Goal: Task Accomplishment & Management: Manage account settings

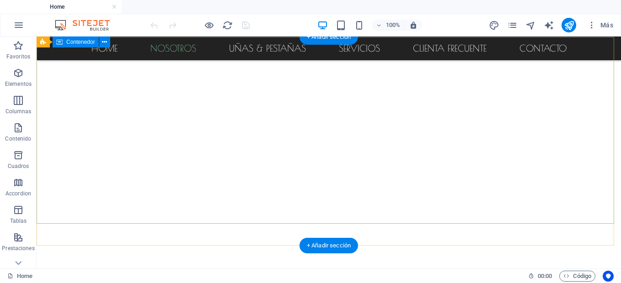
scroll to position [73, 0]
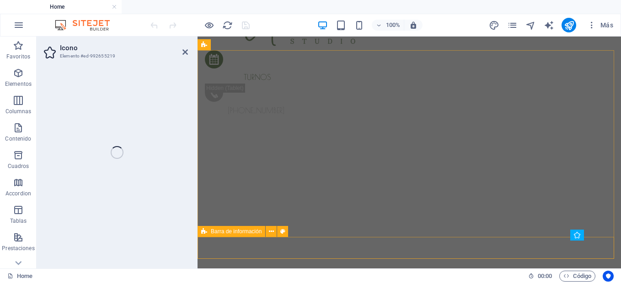
select select "xMidYMid"
select select "px"
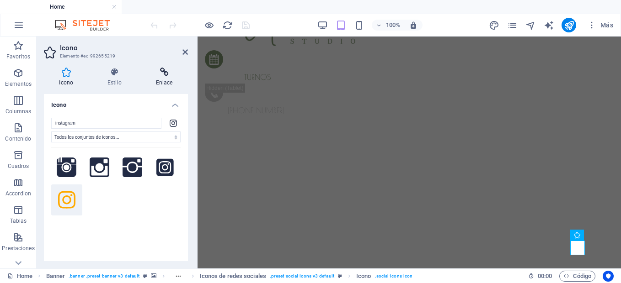
click at [175, 76] on icon at bounding box center [164, 72] width 48 height 9
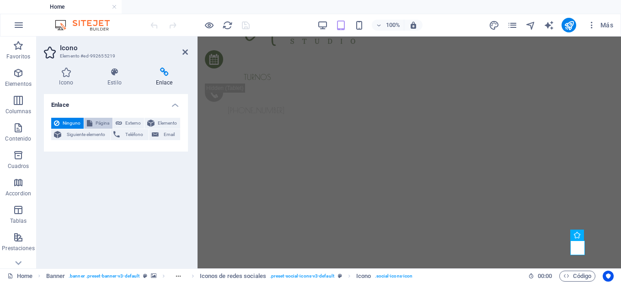
click at [106, 124] on span "Página" at bounding box center [102, 123] width 15 height 11
select select
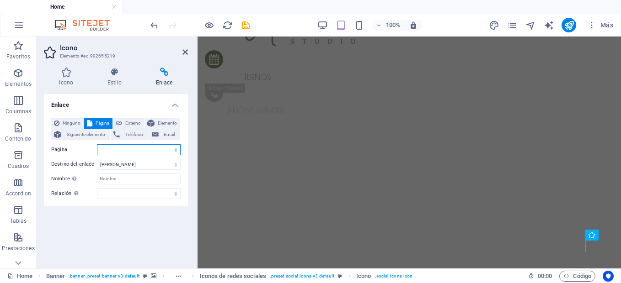
click at [125, 149] on select "Home Subpage Legal Notice Privacy" at bounding box center [139, 149] width 84 height 11
click at [132, 122] on span "Externo" at bounding box center [133, 123] width 16 height 11
select select "blank"
click at [127, 149] on input "URL" at bounding box center [139, 149] width 84 height 11
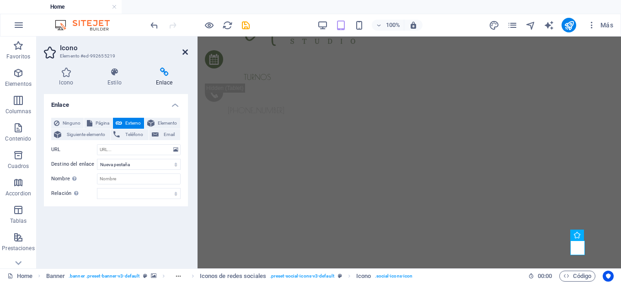
click at [185, 53] on icon at bounding box center [184, 51] width 5 height 7
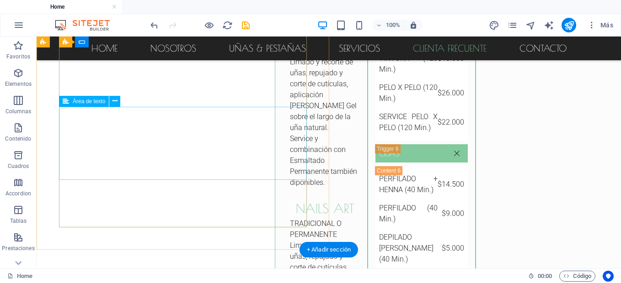
scroll to position [3727, 0]
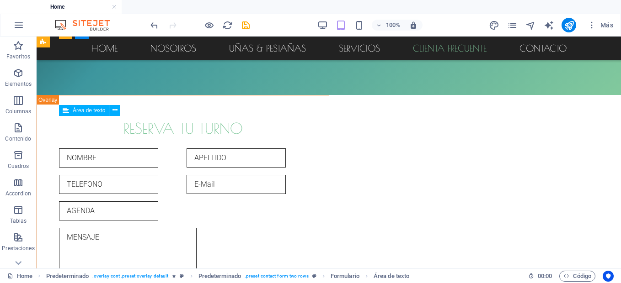
scroll to position [3703, 0]
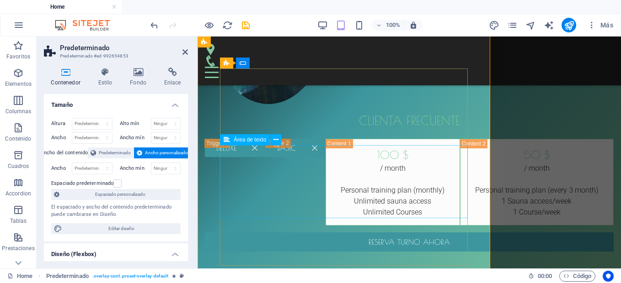
scroll to position [4860, 0]
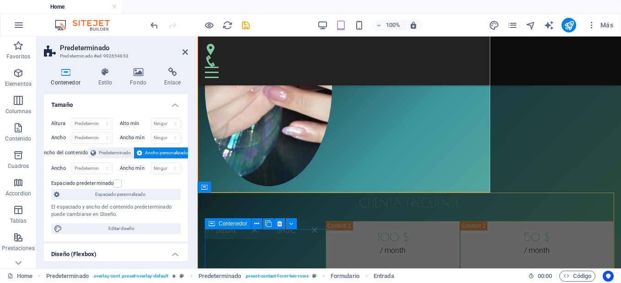
scroll to position [5041, 0]
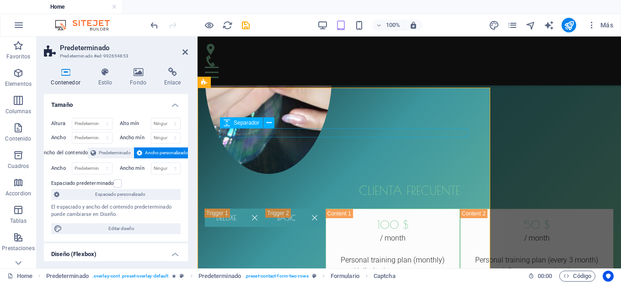
scroll to position [4867, 0]
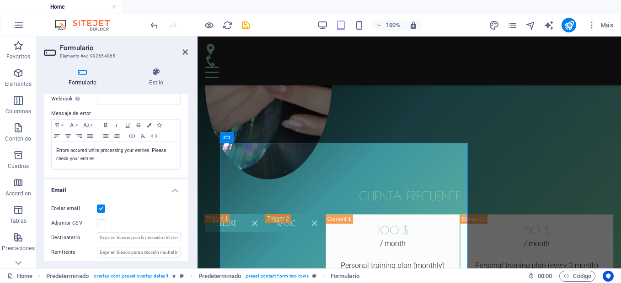
scroll to position [189, 0]
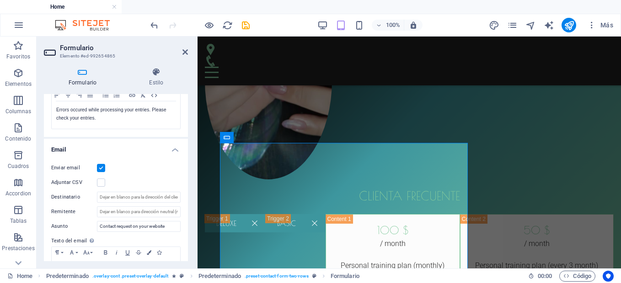
drag, startPoint x: 188, startPoint y: 183, endPoint x: 183, endPoint y: 196, distance: 13.9
click at [183, 196] on div "Formulario Estilo General Nombre Define un nombre para el formulario. General f…" at bounding box center [116, 164] width 159 height 208
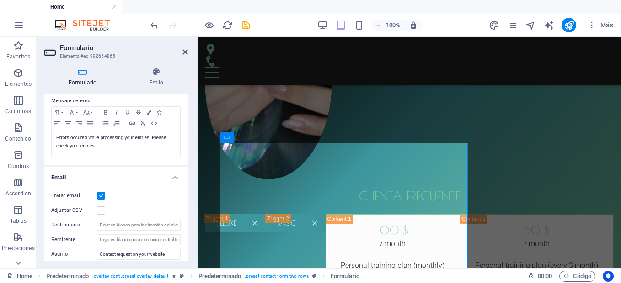
click at [129, 193] on div "Enviar email" at bounding box center [115, 196] width 129 height 11
click at [129, 225] on input "Destinatario" at bounding box center [139, 225] width 84 height 11
click at [169, 254] on input "Contact request on your website" at bounding box center [139, 254] width 84 height 11
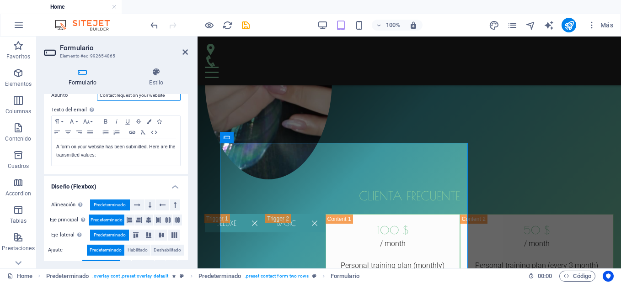
scroll to position [338, 0]
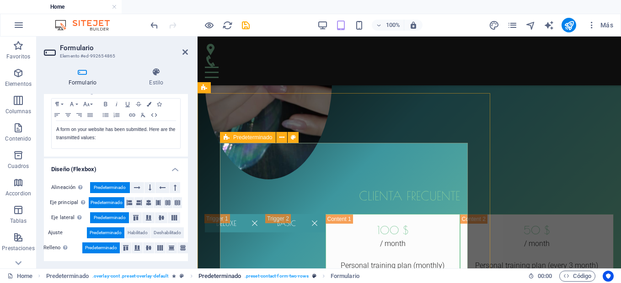
click at [292, 274] on span ". preset-contact-form-two-rows" at bounding box center [276, 276] width 64 height 11
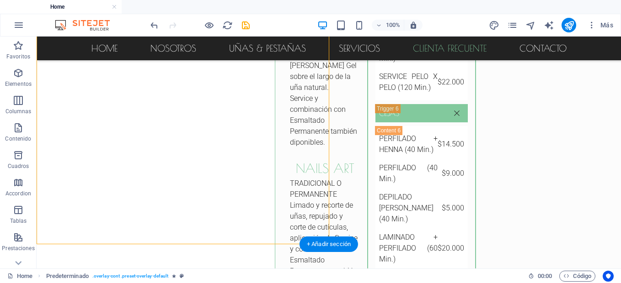
scroll to position [3730, 0]
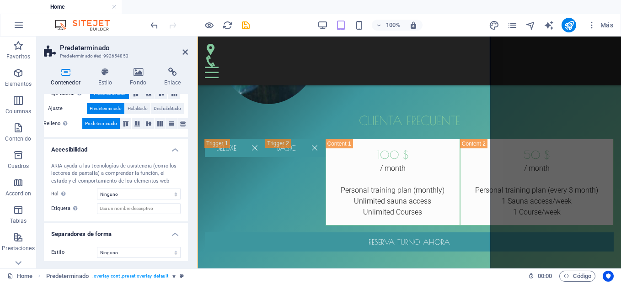
scroll to position [213, 0]
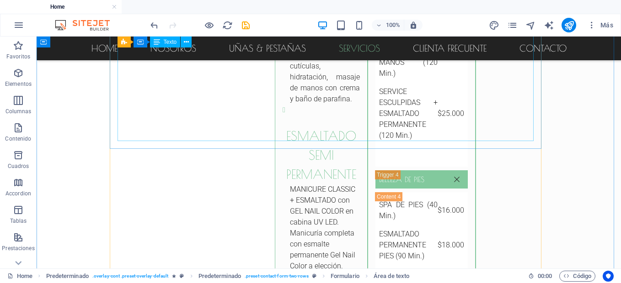
scroll to position [2441, 0]
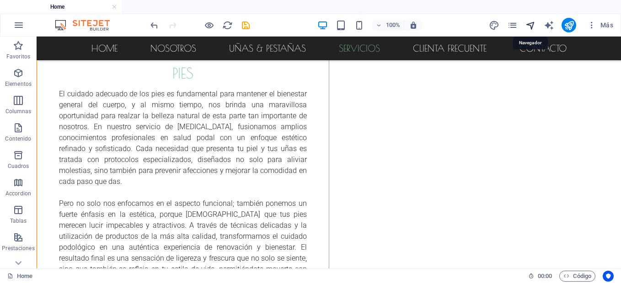
click at [531, 27] on icon "navigator" at bounding box center [530, 25] width 11 height 11
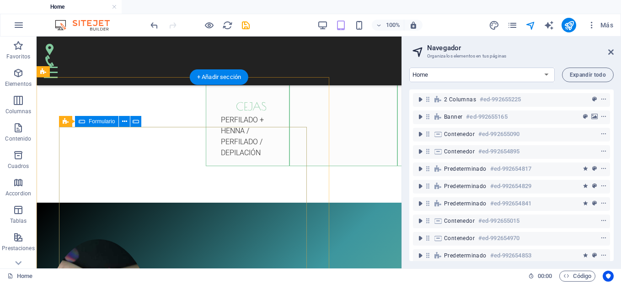
scroll to position [4768, 0]
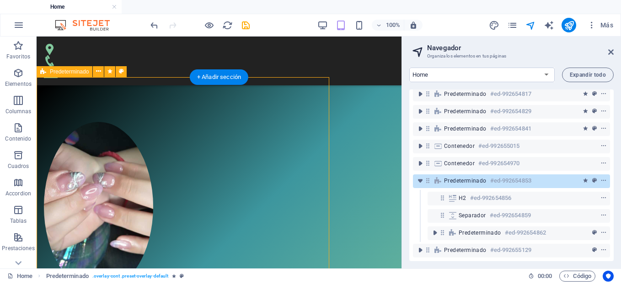
click at [476, 177] on span "Predeterminado" at bounding box center [465, 180] width 42 height 7
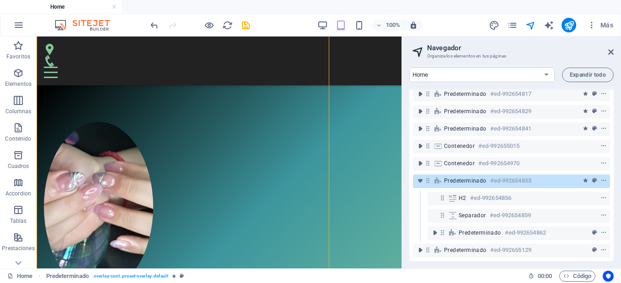
scroll to position [4828, 0]
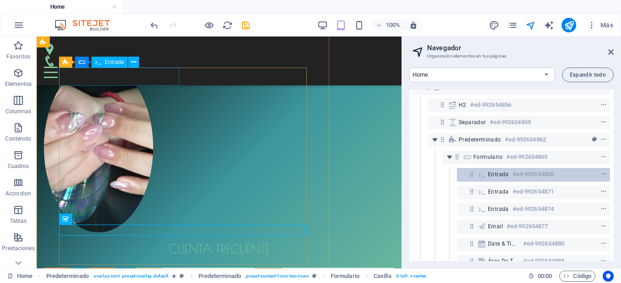
scroll to position [169, 0]
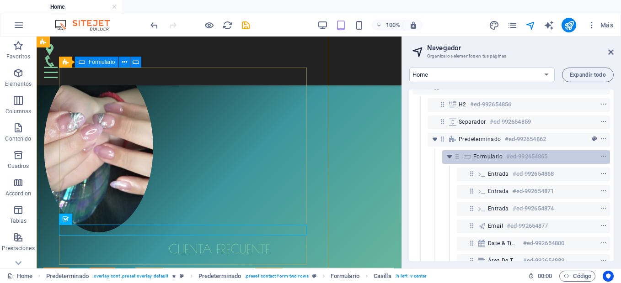
click at [542, 160] on h6 "#ed-992654865" at bounding box center [526, 156] width 41 height 11
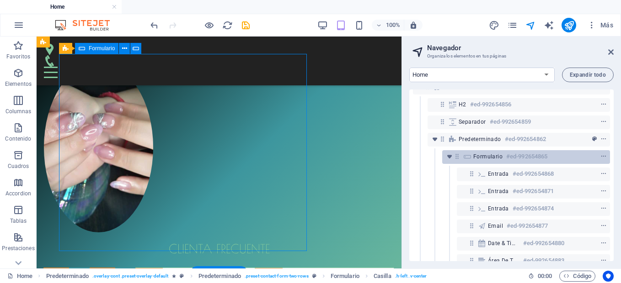
scroll to position [4842, 0]
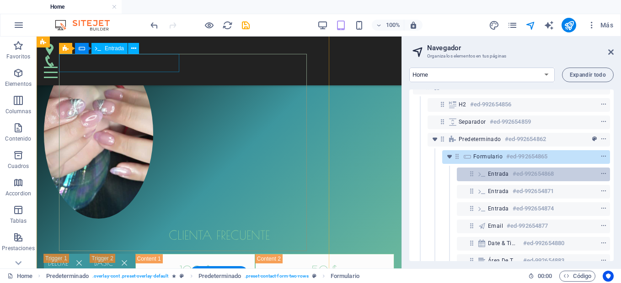
click at [480, 177] on icon at bounding box center [482, 173] width 10 height 7
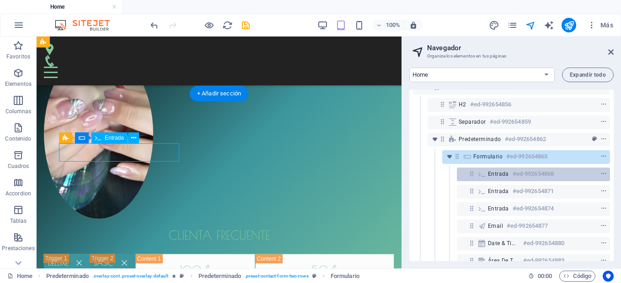
scroll to position [4752, 0]
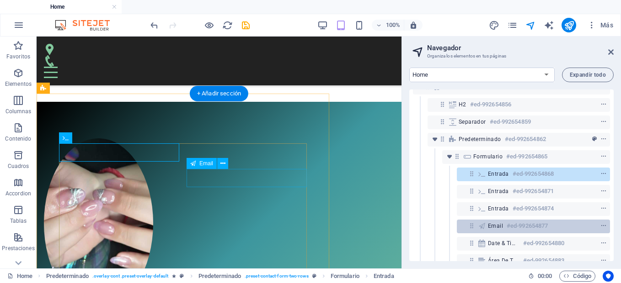
click at [495, 223] on span "Email" at bounding box center [495, 226] width 15 height 7
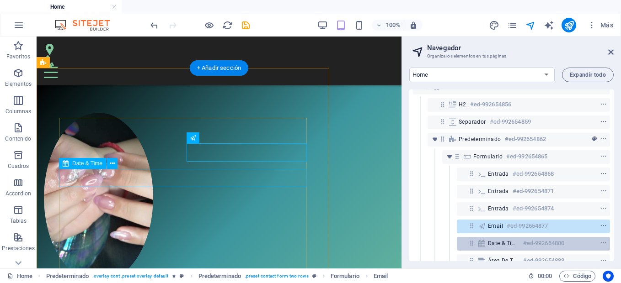
click at [527, 244] on h6 "#ed-992654880" at bounding box center [543, 243] width 41 height 11
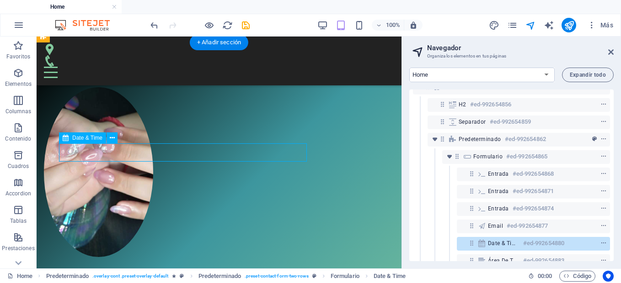
scroll to position [255, 0]
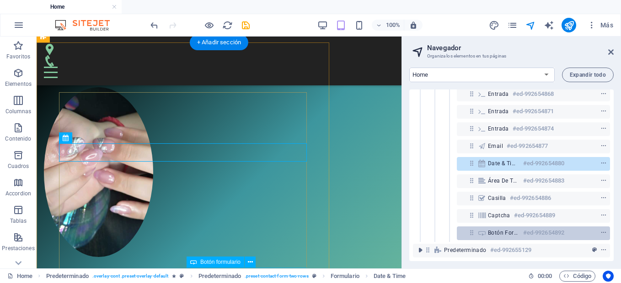
click at [526, 228] on h6 "#ed-992654892" at bounding box center [543, 233] width 41 height 11
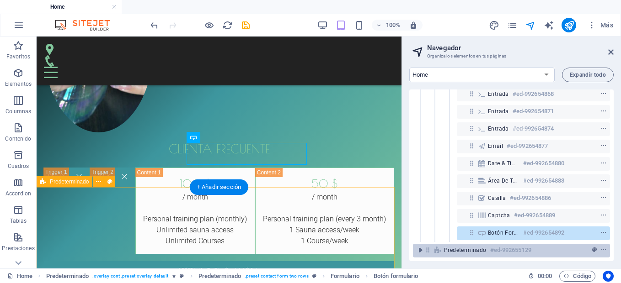
click at [521, 245] on h6 "#ed-992655129" at bounding box center [510, 250] width 41 height 11
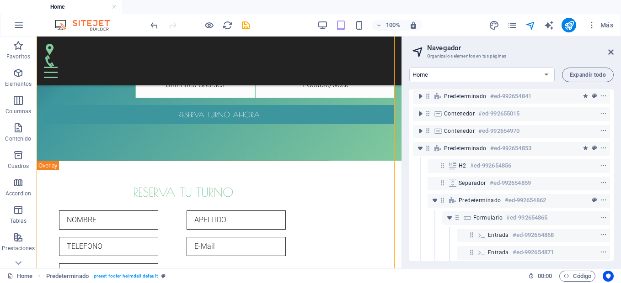
scroll to position [107, 0]
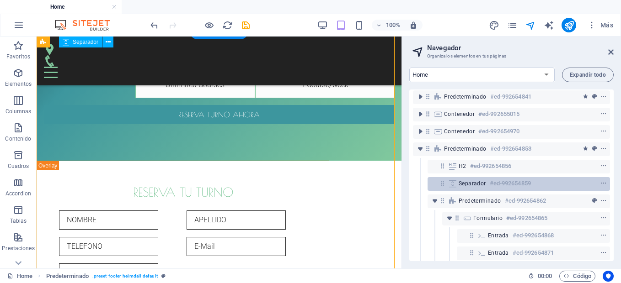
click at [524, 188] on h6 "#ed-992654859" at bounding box center [509, 183] width 41 height 11
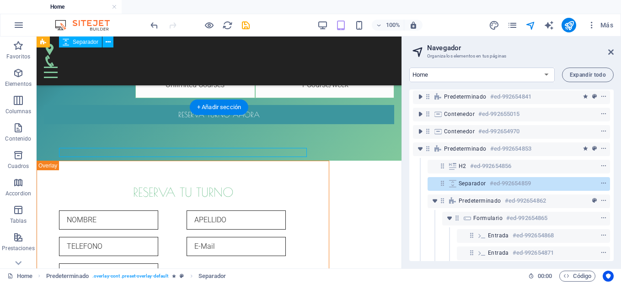
scroll to position [4738, 0]
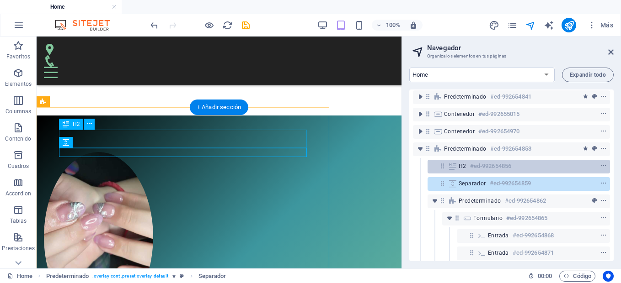
click at [524, 163] on div "H2 #ed-992654856" at bounding box center [511, 166] width 106 height 11
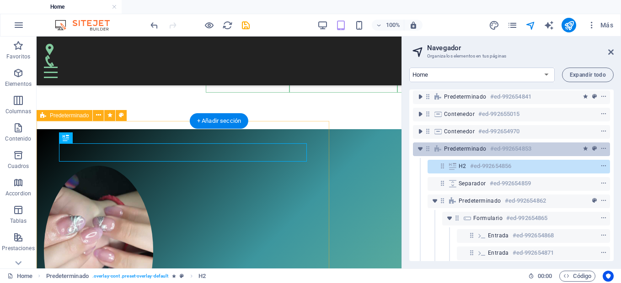
click at [524, 147] on h6 "#ed-992654853" at bounding box center [510, 148] width 41 height 11
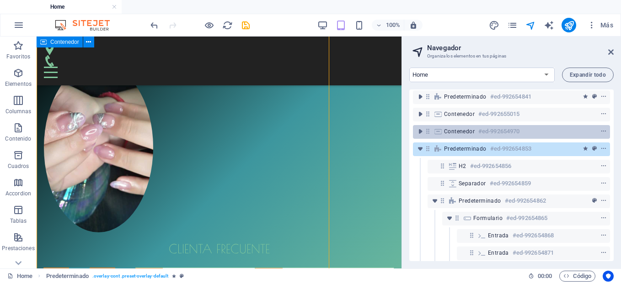
click at [524, 129] on div "Contenedor #ed-992654970" at bounding box center [504, 131] width 120 height 11
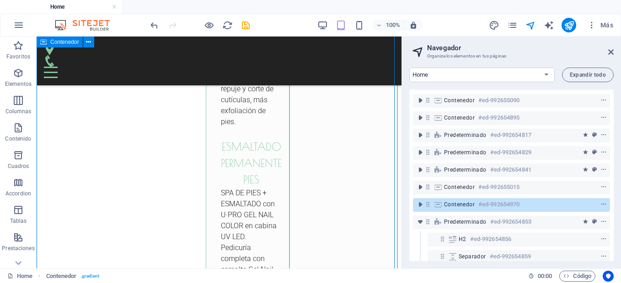
scroll to position [0, 0]
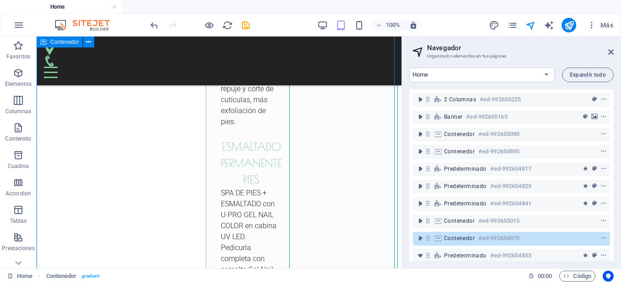
click at [524, 129] on div "Contenedor #ed-992655090" at bounding box center [504, 134] width 120 height 11
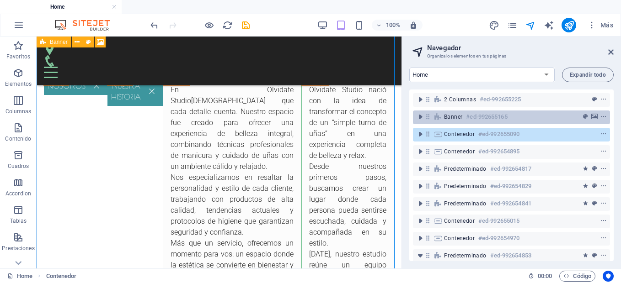
click at [523, 114] on div "Banner #ed-992655165" at bounding box center [504, 116] width 120 height 11
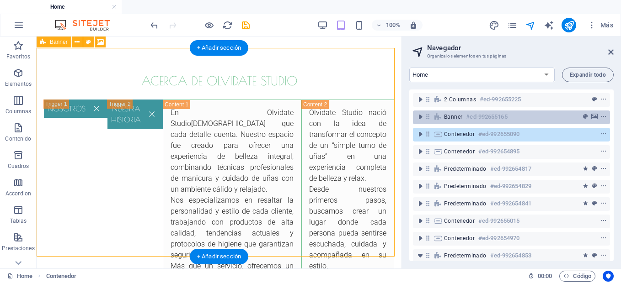
scroll to position [75, 0]
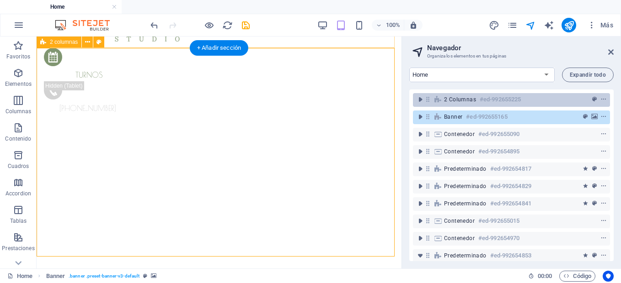
click at [522, 103] on div "2 columnas #ed-992655225" at bounding box center [504, 99] width 120 height 11
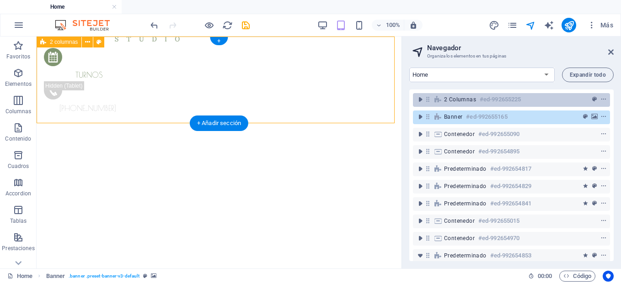
scroll to position [0, 0]
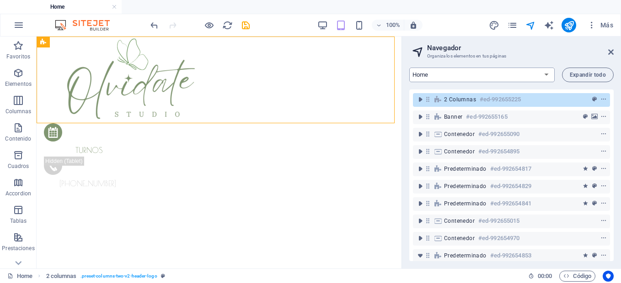
click at [544, 75] on select "Home Subpage Legal Notice Privacy" at bounding box center [481, 75] width 145 height 15
click at [575, 69] on button "Expandir todo" at bounding box center [588, 75] width 52 height 15
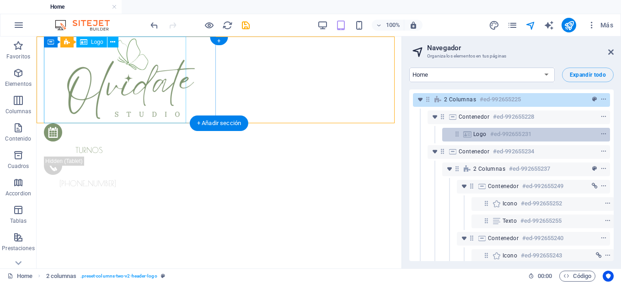
click at [516, 132] on h6 "#ed-992655231" at bounding box center [510, 134] width 41 height 11
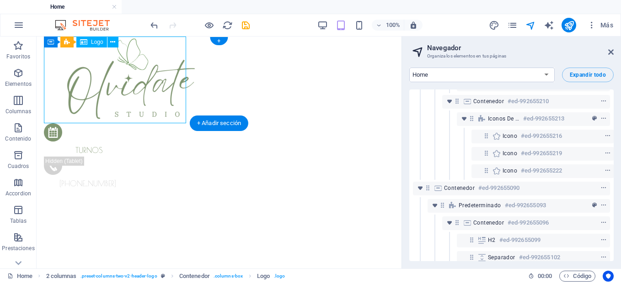
scroll to position [436, 0]
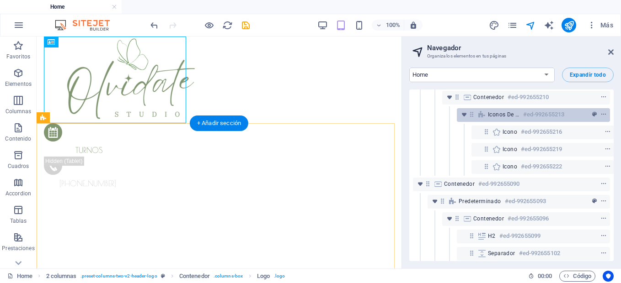
click at [523, 118] on h6 "#ed-992655213" at bounding box center [543, 114] width 41 height 11
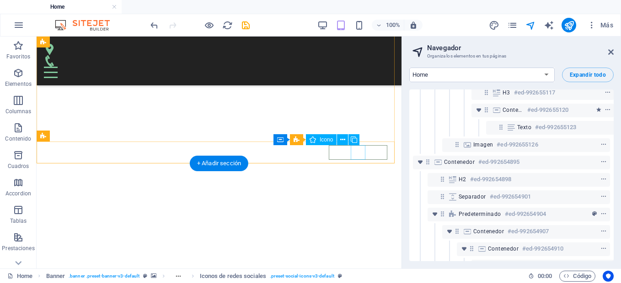
scroll to position [685, 0]
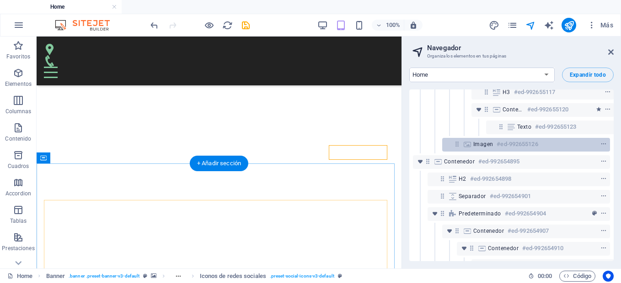
click at [522, 146] on h6 "#ed-992655126" at bounding box center [516, 144] width 41 height 11
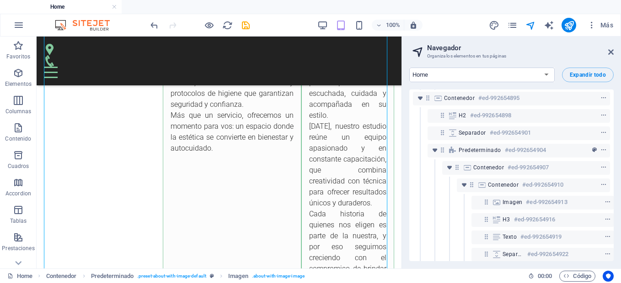
scroll to position [747, 0]
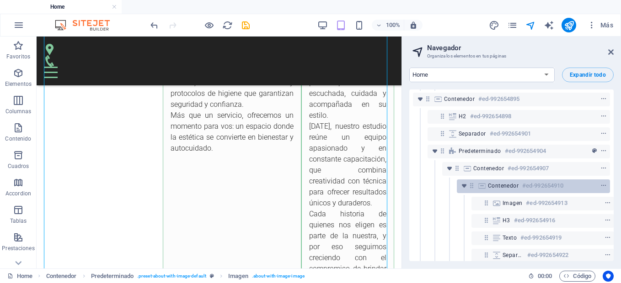
click at [517, 184] on div "Contenedor #ed-992654910" at bounding box center [526, 186] width 76 height 11
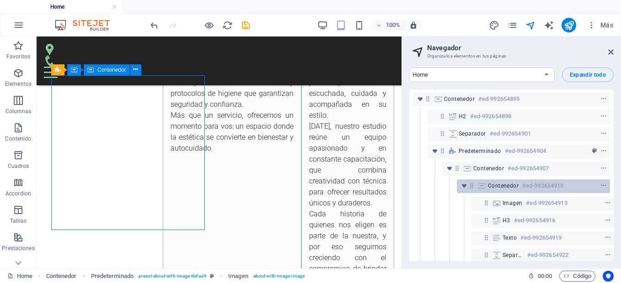
scroll to position [1115, 0]
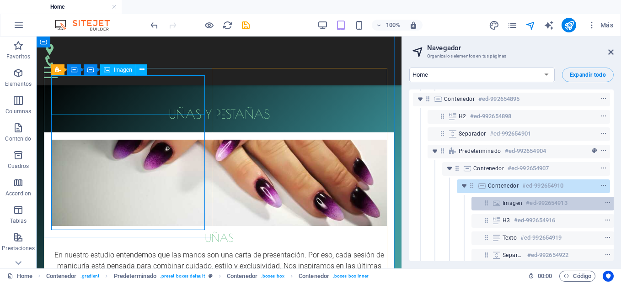
click at [516, 203] on span "Imagen" at bounding box center [512, 203] width 20 height 7
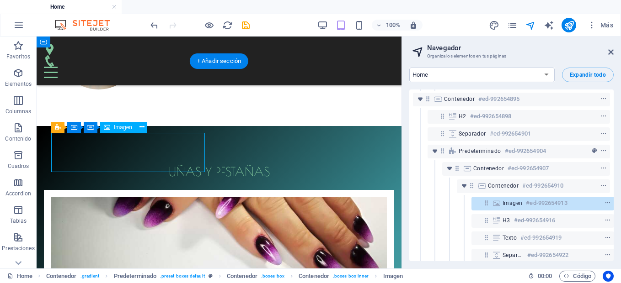
scroll to position [779, 2]
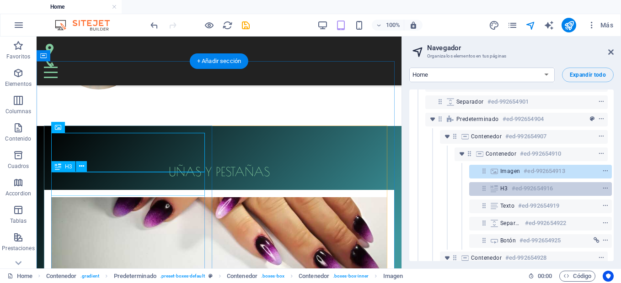
click at [522, 186] on h6 "#ed-992654916" at bounding box center [531, 188] width 41 height 11
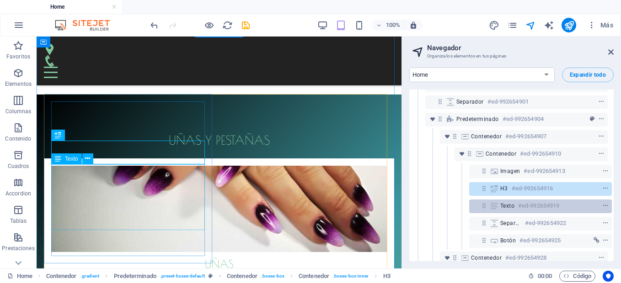
click at [519, 211] on h6 "#ed-992654919" at bounding box center [538, 206] width 41 height 11
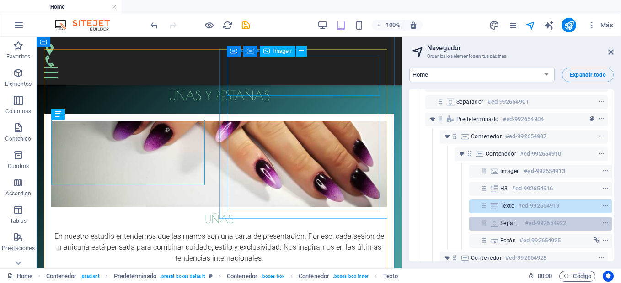
scroll to position [872, 2]
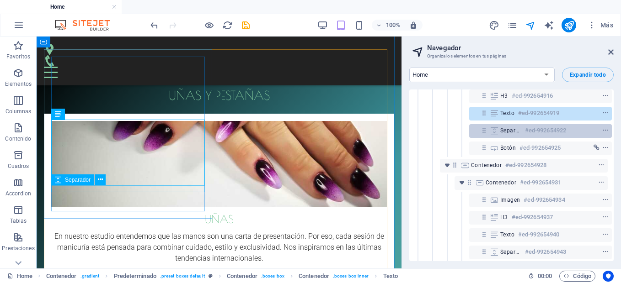
click at [528, 134] on h6 "#ed-992654922" at bounding box center [545, 130] width 41 height 11
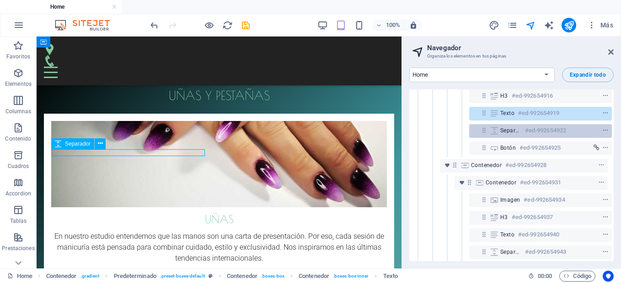
scroll to position [1170, 0]
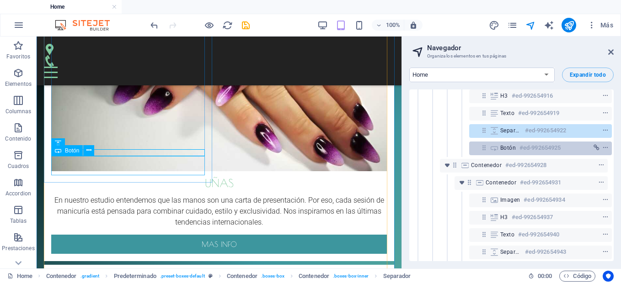
click at [524, 147] on h6 "#ed-992654925" at bounding box center [539, 148] width 41 height 11
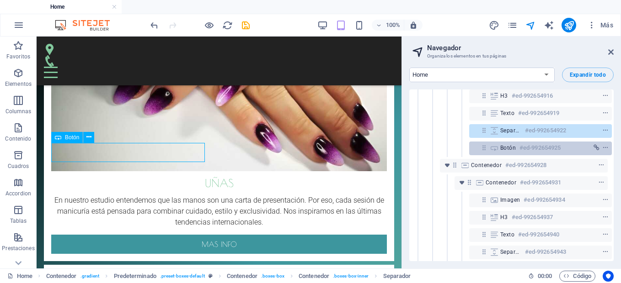
scroll to position [1184, 0]
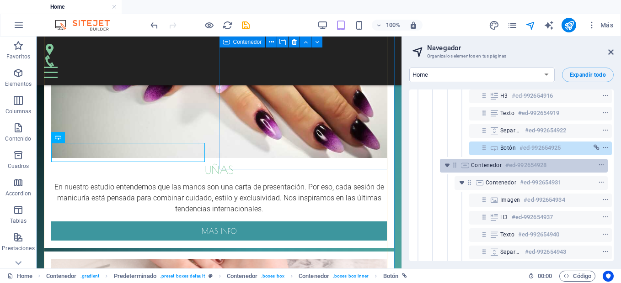
click at [522, 168] on h6 "#ed-992654928" at bounding box center [525, 165] width 41 height 11
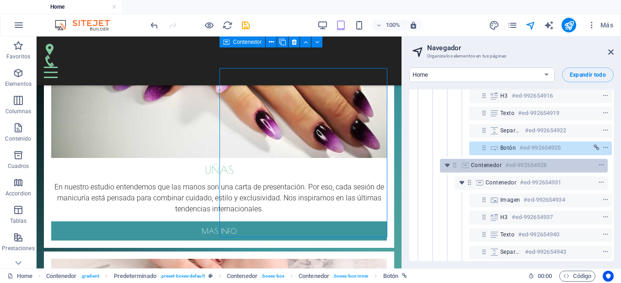
scroll to position [1115, 0]
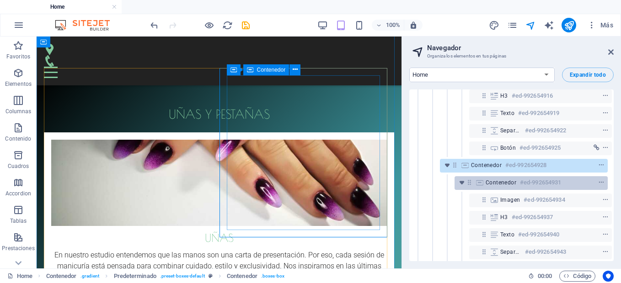
click at [520, 181] on h6 "#ed-992654931" at bounding box center [540, 182] width 41 height 11
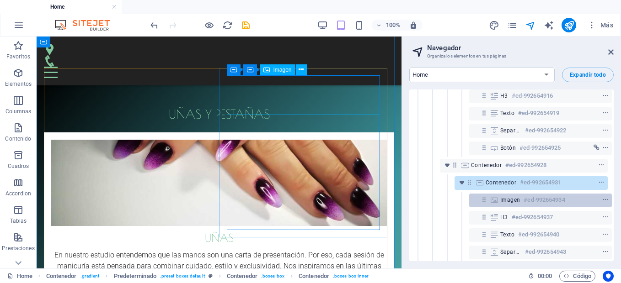
click at [518, 195] on div "Imagen #ed-992654934" at bounding box center [533, 200] width 66 height 11
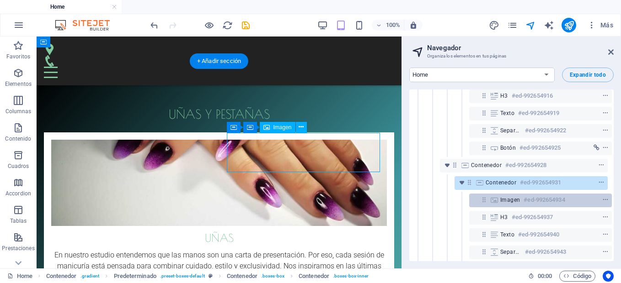
scroll to position [1058, 0]
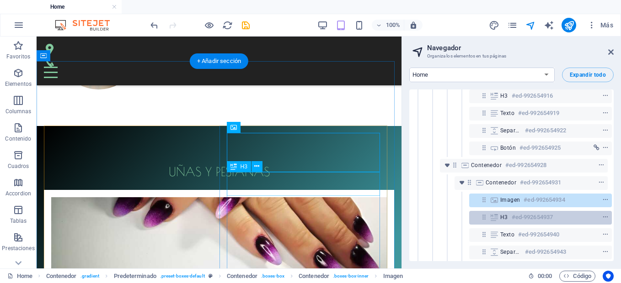
click at [517, 220] on h6 "#ed-992654937" at bounding box center [531, 217] width 41 height 11
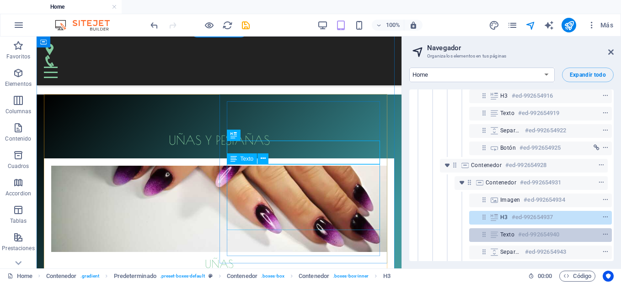
click at [516, 234] on div "Texto #ed-992654940" at bounding box center [533, 234] width 66 height 11
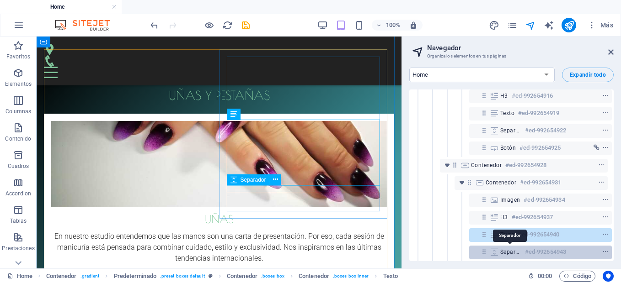
click at [515, 250] on span "Separador" at bounding box center [510, 252] width 21 height 7
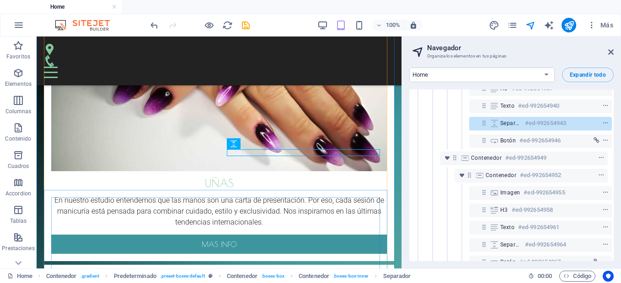
scroll to position [1009, 2]
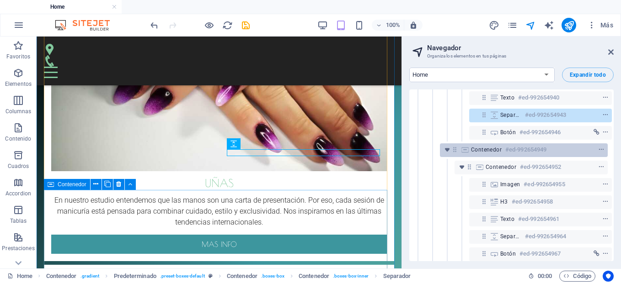
click at [539, 154] on h6 "#ed-992654949" at bounding box center [525, 149] width 41 height 11
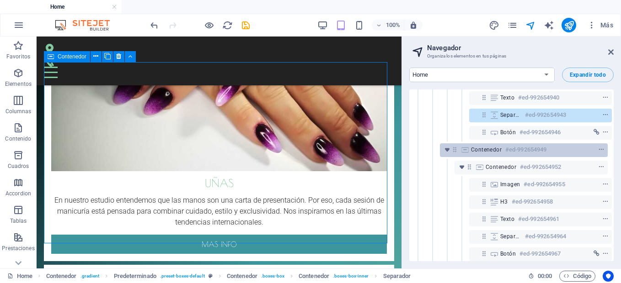
scroll to position [1298, 0]
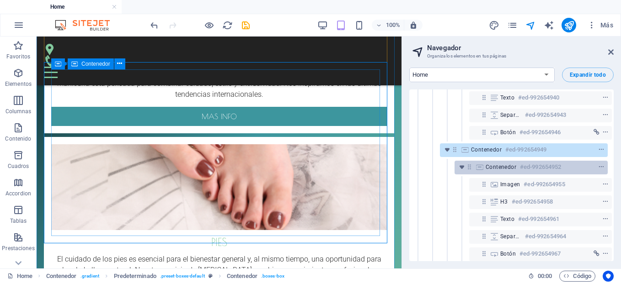
click at [533, 170] on h6 "#ed-992654952" at bounding box center [540, 167] width 41 height 11
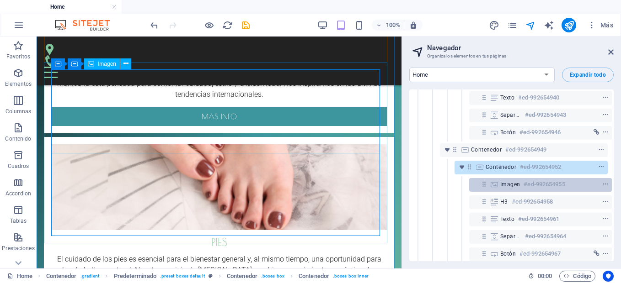
click at [531, 184] on h6 "#ed-992654955" at bounding box center [543, 184] width 41 height 11
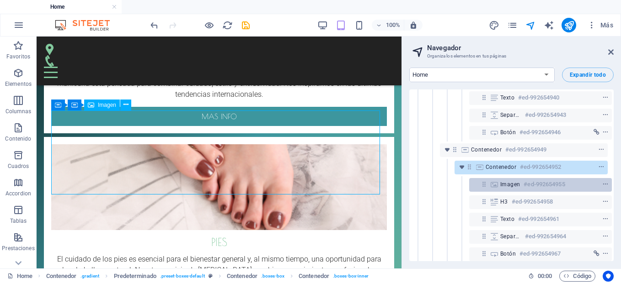
scroll to position [1257, 0]
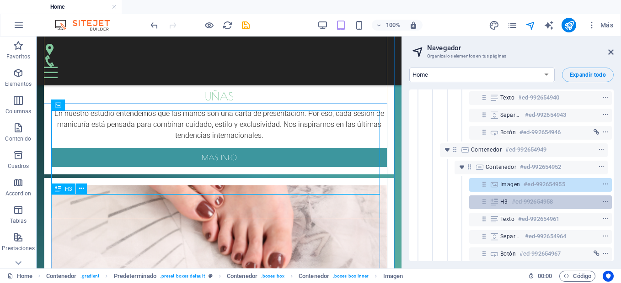
click at [526, 206] on h6 "#ed-992654958" at bounding box center [531, 201] width 41 height 11
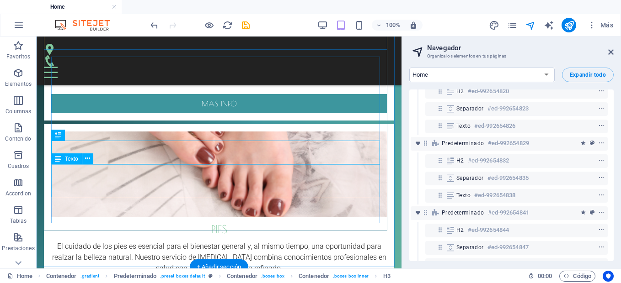
scroll to position [1215, 2]
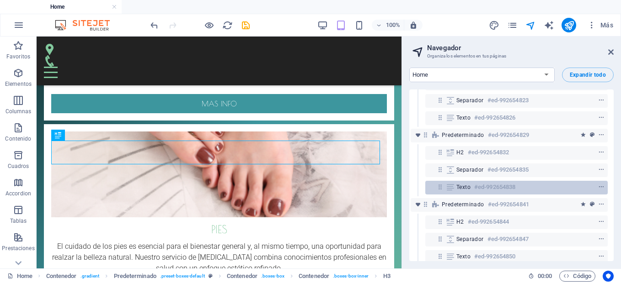
click at [521, 181] on div "Texto #ed-992654838" at bounding box center [516, 188] width 182 height 14
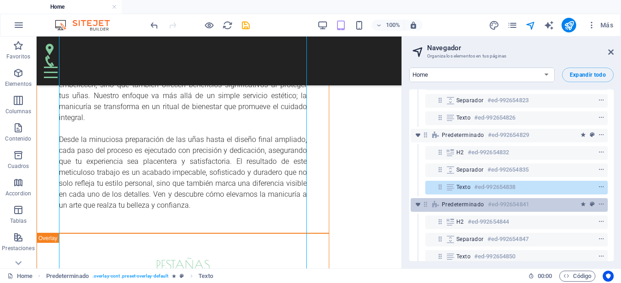
click at [520, 200] on h6 "#ed-992654841" at bounding box center [508, 204] width 41 height 11
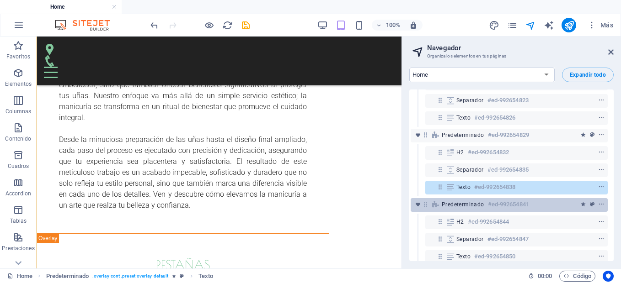
scroll to position [2215, 0]
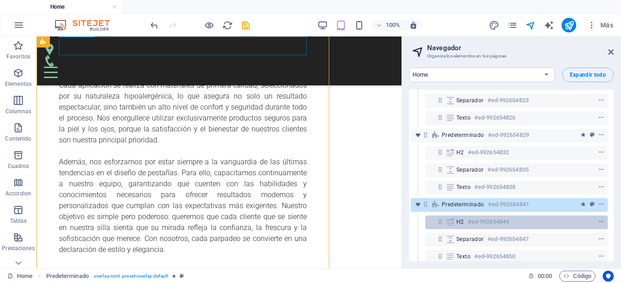
click at [519, 221] on div "H2 #ed-992654844" at bounding box center [509, 222] width 106 height 11
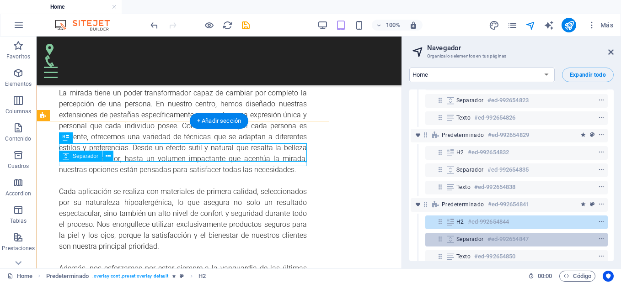
click at [518, 234] on h6 "#ed-992654847" at bounding box center [507, 239] width 41 height 11
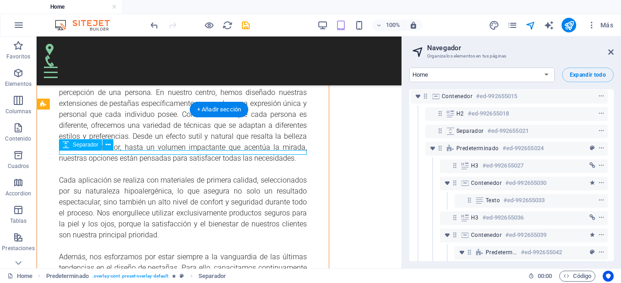
scroll to position [1394, 2]
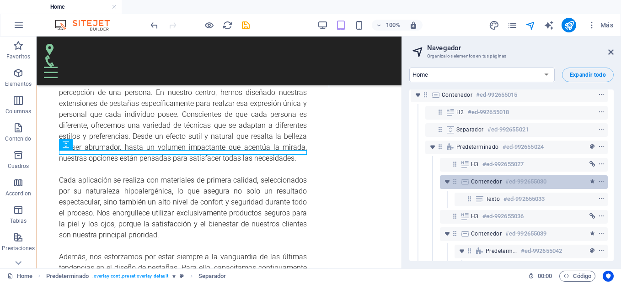
click at [527, 176] on h6 "#ed-992655030" at bounding box center [525, 181] width 41 height 11
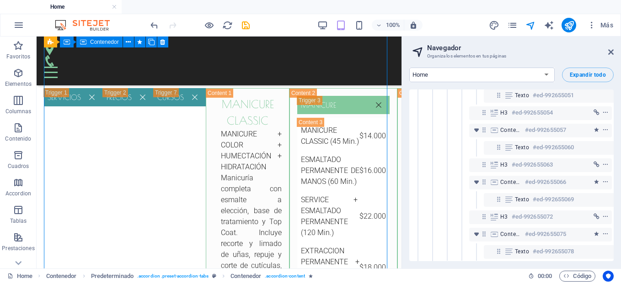
scroll to position [1604, 2]
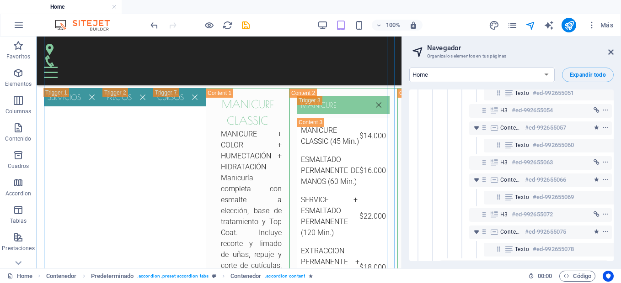
click at [527, 176] on h6 "#ed-992655066" at bounding box center [545, 180] width 41 height 11
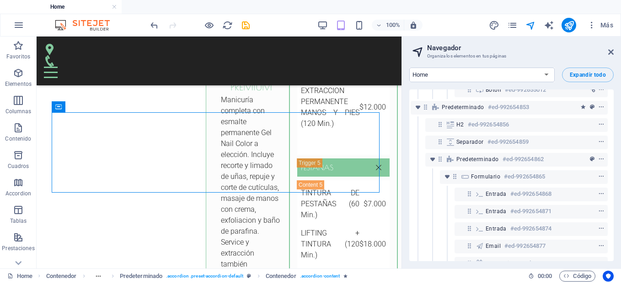
scroll to position [2075, 2]
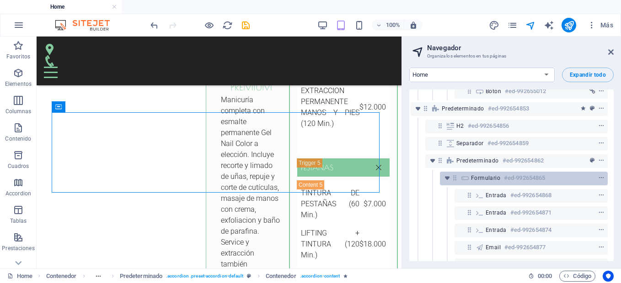
click at [533, 181] on h6 "#ed-992654865" at bounding box center [524, 178] width 41 height 11
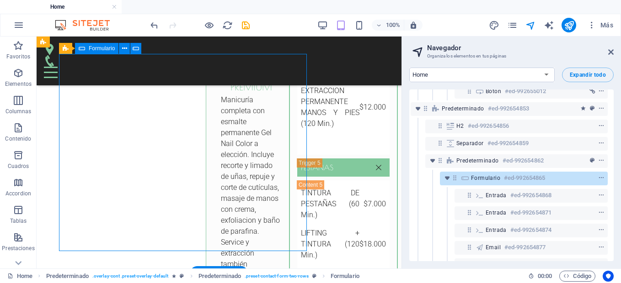
scroll to position [4842, 0]
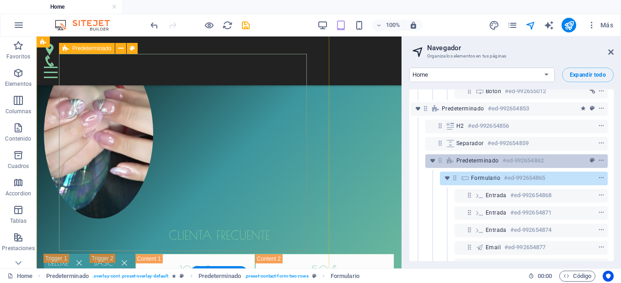
click at [529, 166] on h6 "#ed-992654862" at bounding box center [522, 160] width 41 height 11
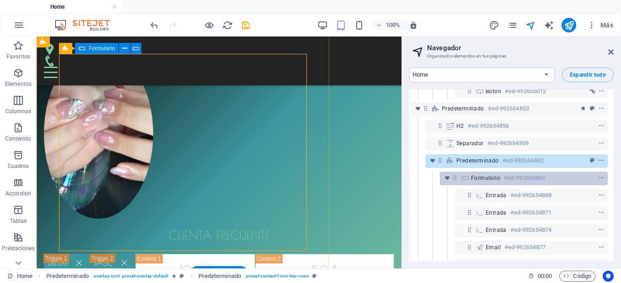
click at [528, 184] on div "Formulario #ed-992654865" at bounding box center [524, 179] width 168 height 14
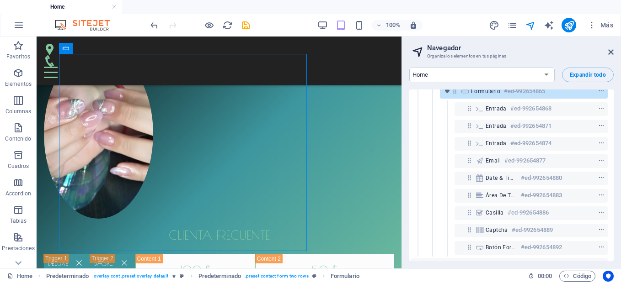
scroll to position [2166, 2]
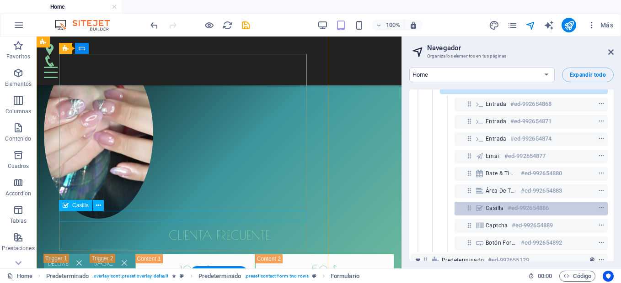
click at [526, 204] on h6 "#ed-992654886" at bounding box center [527, 208] width 41 height 11
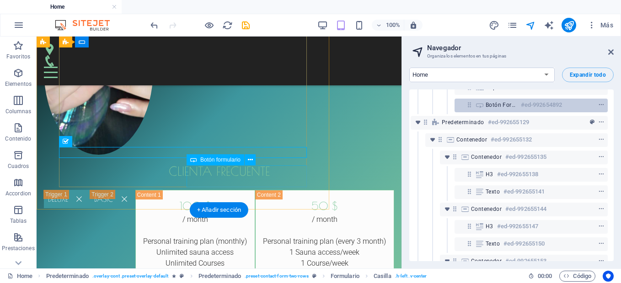
scroll to position [2304, 2]
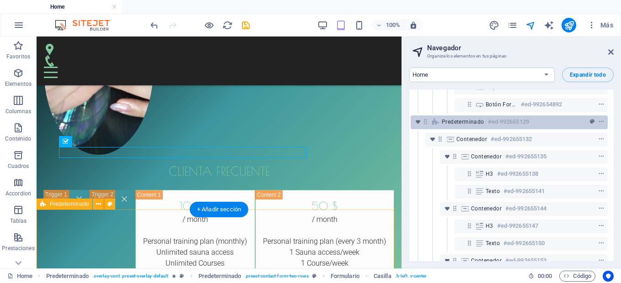
click at [563, 125] on div at bounding box center [584, 122] width 43 height 11
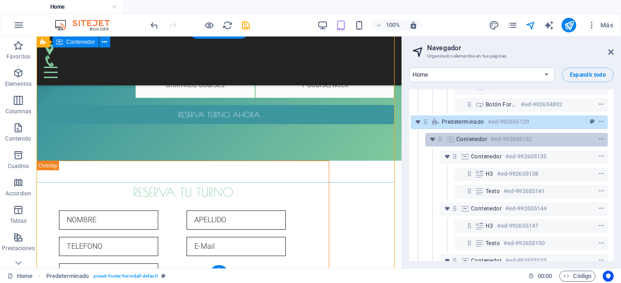
click at [559, 134] on div "Contenedor #ed-992655132" at bounding box center [509, 139] width 106 height 11
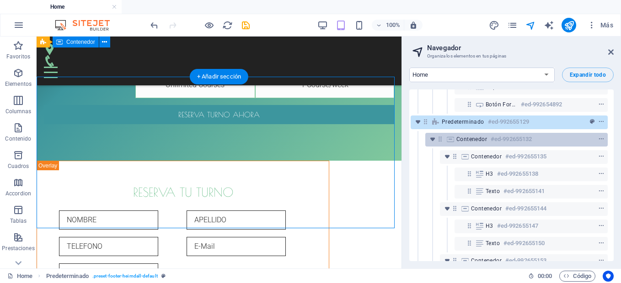
scroll to position [5038, 0]
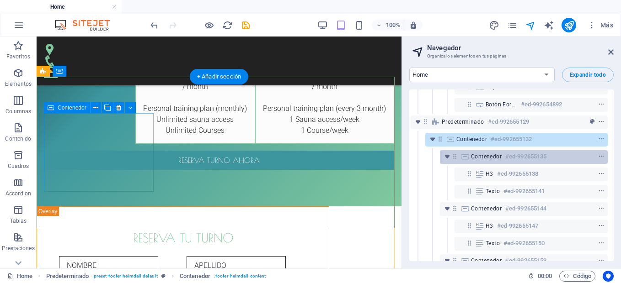
click at [558, 156] on div "Contenedor #ed-992655135" at bounding box center [516, 156] width 91 height 11
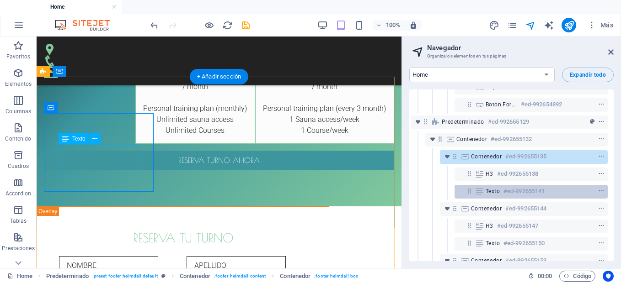
click at [557, 187] on div "Texto #ed-992655141" at bounding box center [523, 191] width 76 height 11
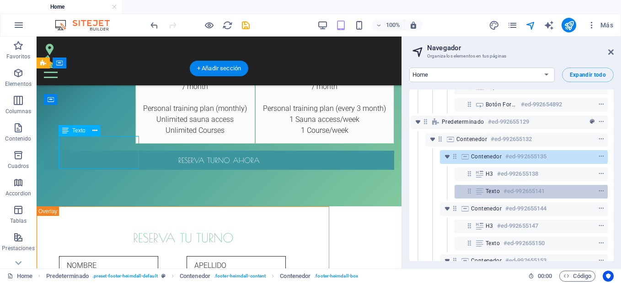
scroll to position [5047, 0]
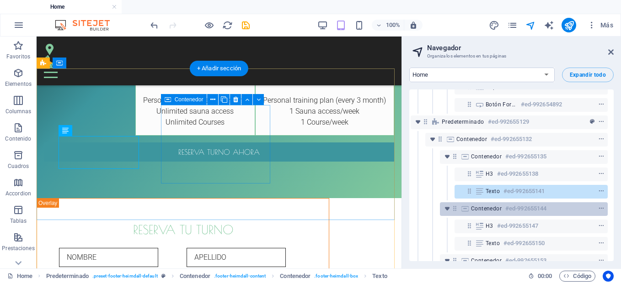
click at [556, 203] on div "Contenedor #ed-992655144" at bounding box center [516, 208] width 91 height 11
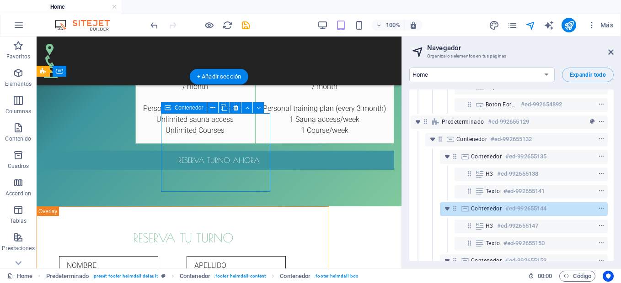
scroll to position [2374, 2]
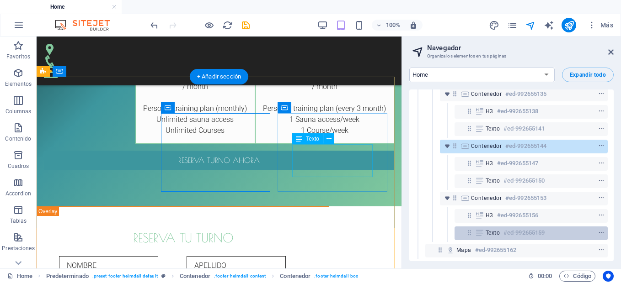
click at [548, 228] on div "Texto #ed-992655159" at bounding box center [523, 233] width 76 height 11
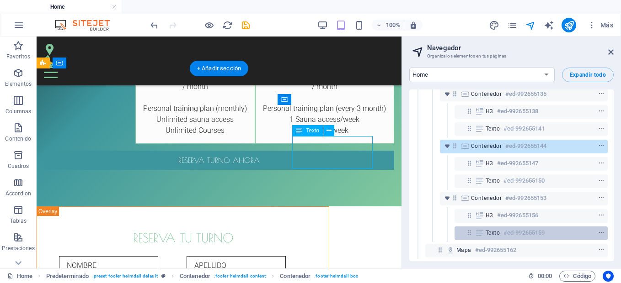
scroll to position [5047, 0]
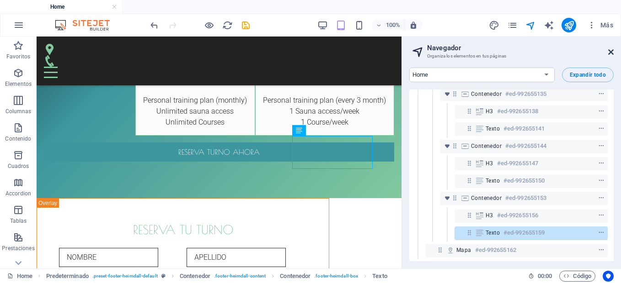
click at [611, 54] on icon at bounding box center [610, 51] width 5 height 7
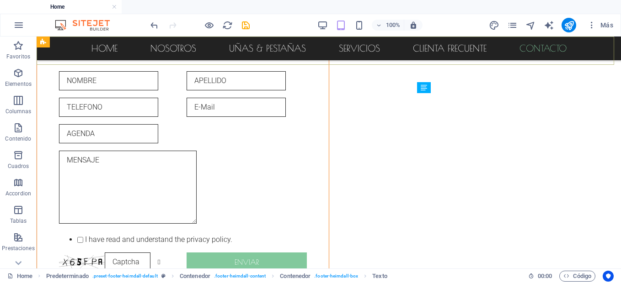
scroll to position [3939, 0]
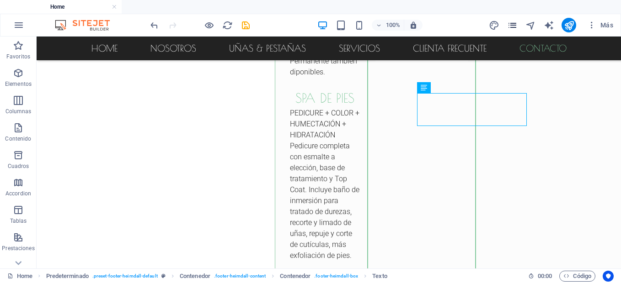
click at [515, 24] on icon "pages" at bounding box center [512, 25] width 11 height 11
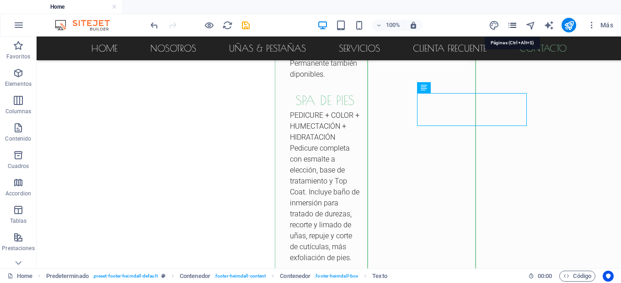
scroll to position [5075, 0]
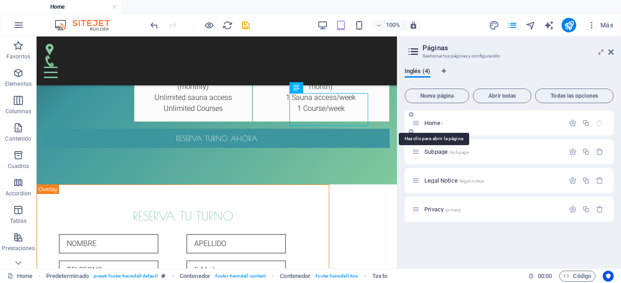
click at [429, 123] on span "Home /" at bounding box center [433, 123] width 19 height 7
click at [486, 123] on p "Home /" at bounding box center [492, 123] width 137 height 6
click at [505, 98] on span "Abrir todas" at bounding box center [502, 95] width 50 height 5
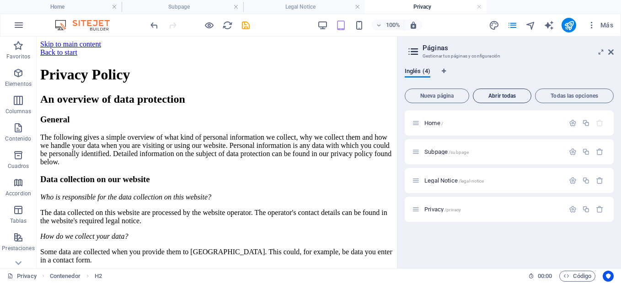
scroll to position [0, 0]
click at [310, 5] on h4 "Legal Notice" at bounding box center [304, 7] width 122 height 10
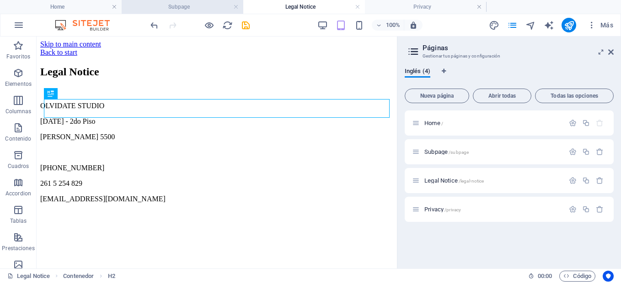
click at [184, 9] on h4 "Subpage" at bounding box center [183, 7] width 122 height 10
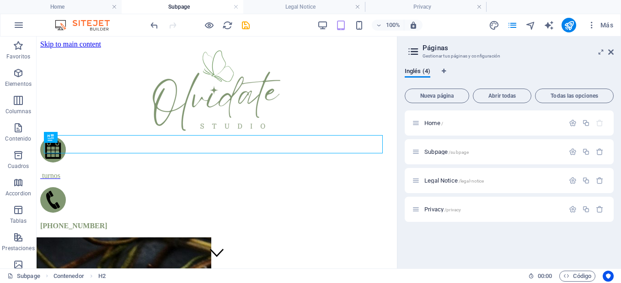
scroll to position [164, 0]
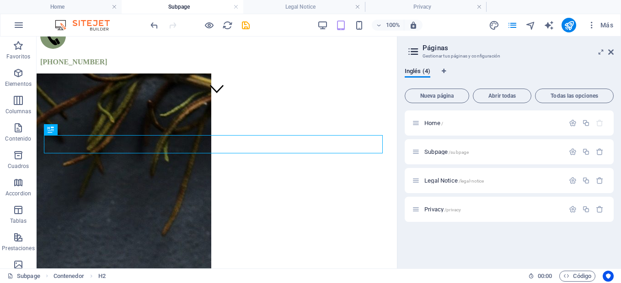
click at [177, 10] on h4 "Subpage" at bounding box center [183, 7] width 122 height 10
click at [96, 11] on h4 "Home" at bounding box center [61, 7] width 122 height 10
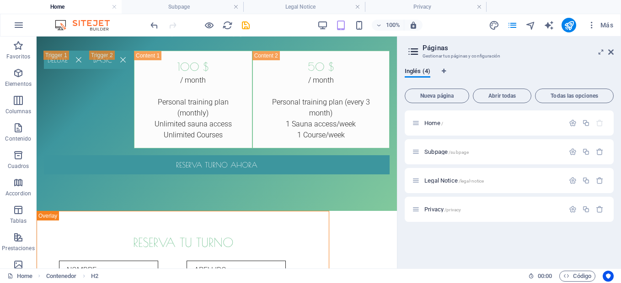
scroll to position [0, 0]
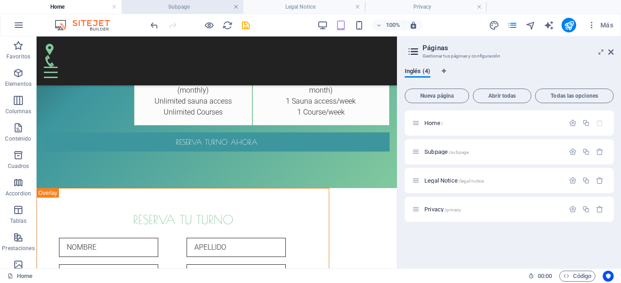
click at [235, 5] on link at bounding box center [235, 7] width 5 height 9
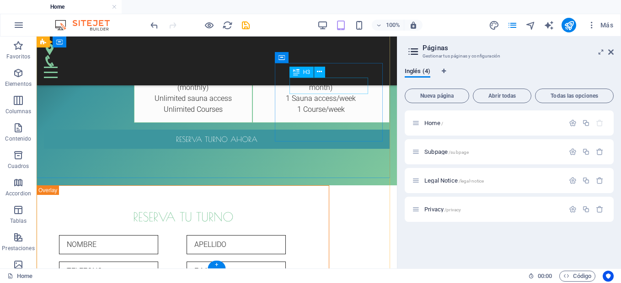
scroll to position [5075, 0]
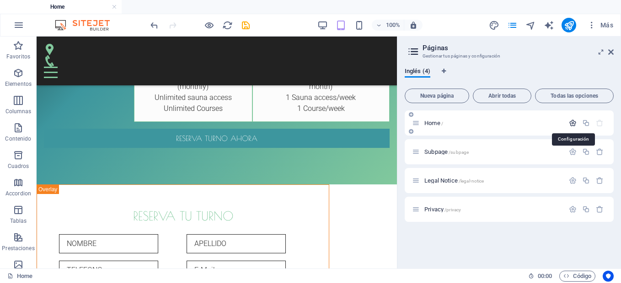
click at [576, 126] on icon "button" at bounding box center [572, 123] width 8 height 8
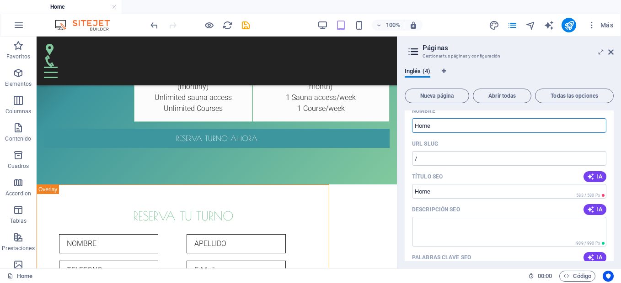
scroll to position [0, 0]
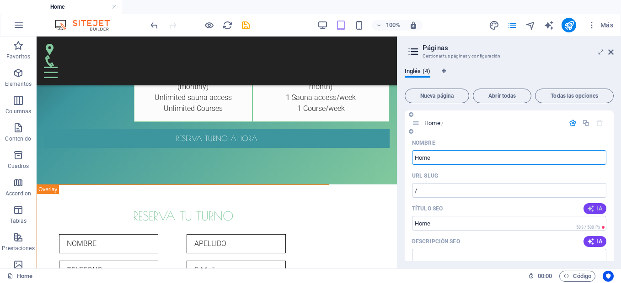
click at [590, 212] on icon "button" at bounding box center [590, 208] width 7 height 7
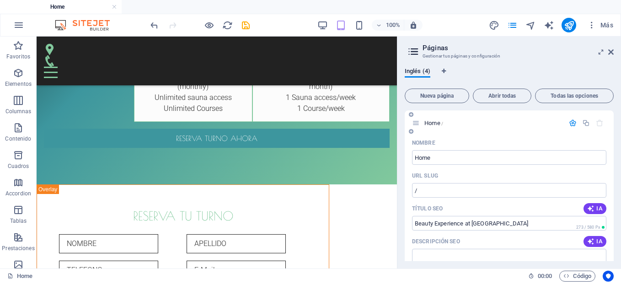
type input "Beauty Experience at [GEOGRAPHIC_DATA]"
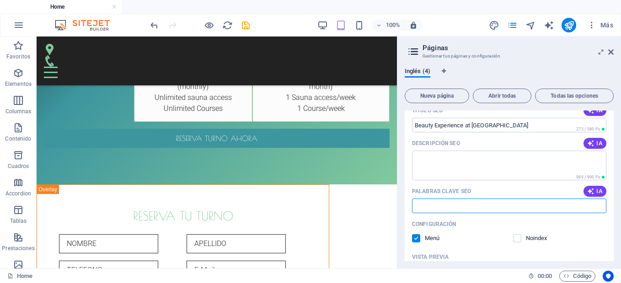
click at [529, 206] on input "Palabras clave SEO" at bounding box center [509, 206] width 194 height 15
click at [542, 218] on div "Configuración" at bounding box center [509, 224] width 194 height 15
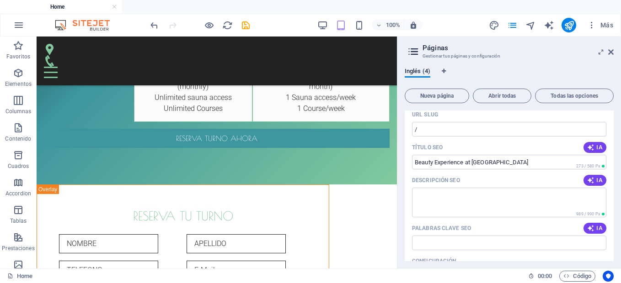
scroll to position [61, 0]
click at [596, 186] on button "IA" at bounding box center [594, 180] width 23 height 11
type textarea "Experience beauty and relaxation at [GEOGRAPHIC_DATA] in [GEOGRAPHIC_DATA]. Enj…"
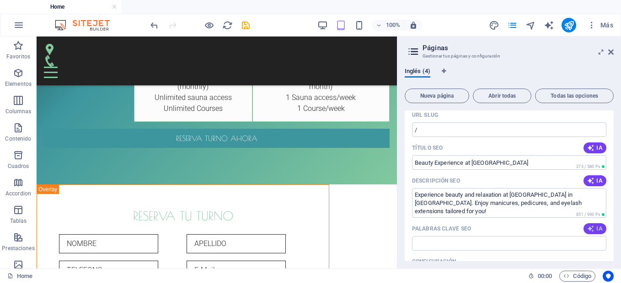
click at [589, 227] on icon "button" at bounding box center [590, 228] width 7 height 7
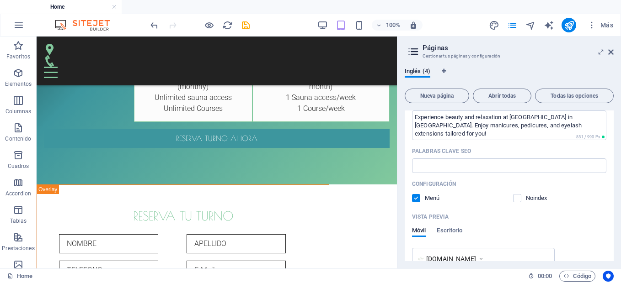
scroll to position [145, 0]
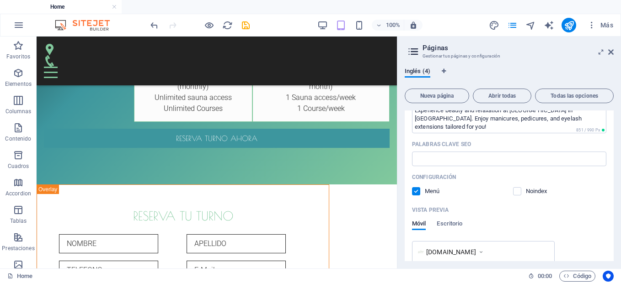
type input "nail salon [PERSON_NAME], beauty studio [DATE], manicure and pedicure services,…"
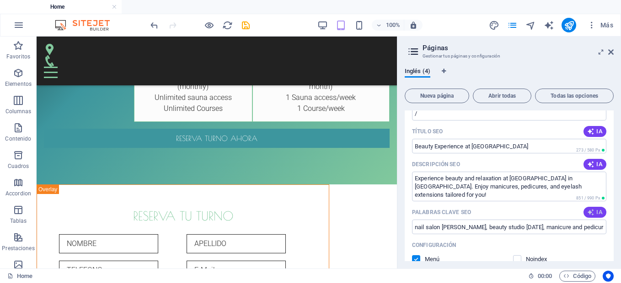
scroll to position [78, 0]
drag, startPoint x: 420, startPoint y: 177, endPoint x: 622, endPoint y: 193, distance: 202.6
click at [620, 193] on html "OLVIDATE STUDIO Home Favoritos Elementos Columnas Contenido Cuadros Accordion T…" at bounding box center [310, 141] width 621 height 283
click at [465, 176] on textarea "Experience beauty and relaxation at [GEOGRAPHIC_DATA] in [GEOGRAPHIC_DATA]. Enj…" at bounding box center [509, 186] width 194 height 30
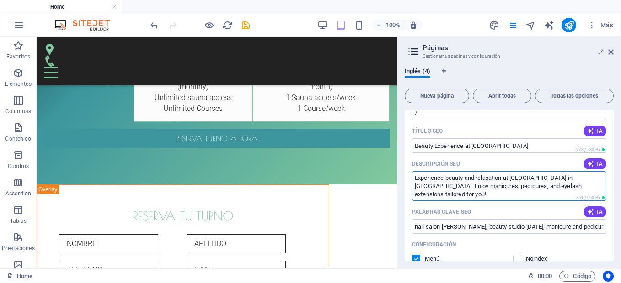
click at [465, 176] on textarea "Experience beauty and relaxation at [GEOGRAPHIC_DATA] in [GEOGRAPHIC_DATA]. Enj…" at bounding box center [509, 186] width 194 height 30
paste textarea "menta belleza y relajación en Olvidate Studio en [GEOGRAPHIC_DATA]. ¡Disfruta d…"
type textarea "Experimenta belleza y relajación en Olvidate Studio en [GEOGRAPHIC_DATA]. ¡Disf…"
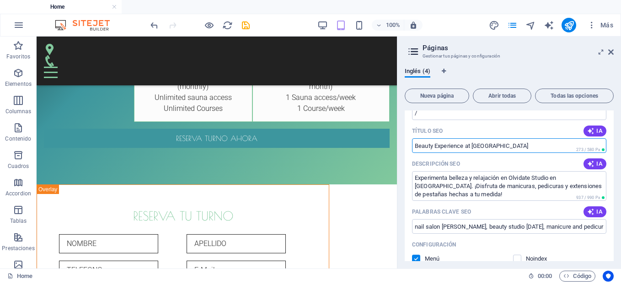
click at [496, 145] on input "Beauty Experience at [GEOGRAPHIC_DATA]" at bounding box center [509, 145] width 194 height 15
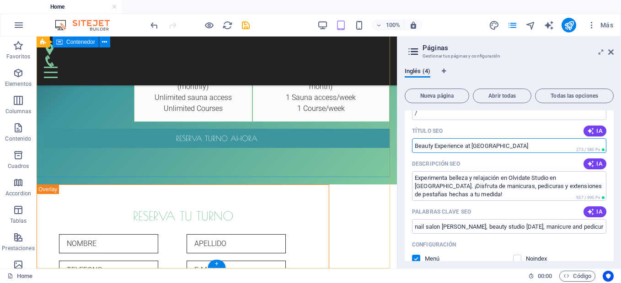
drag, startPoint x: 507, startPoint y: 181, endPoint x: 386, endPoint y: 149, distance: 125.4
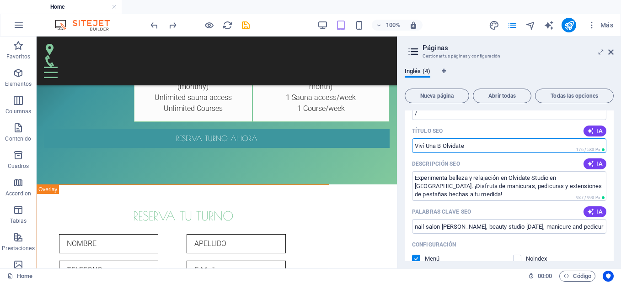
click at [441, 147] on input "Viví Una B Olvidate" at bounding box center [509, 145] width 194 height 15
click at [442, 148] on input "Viví Una B Olvidate" at bounding box center [509, 145] width 194 height 15
paste input "Beauty Experience at [GEOGRAPHIC_DATA]"
click at [488, 146] on input "Viví la Beauty Experience at [GEOGRAPHIC_DATA]" at bounding box center [509, 145] width 194 height 15
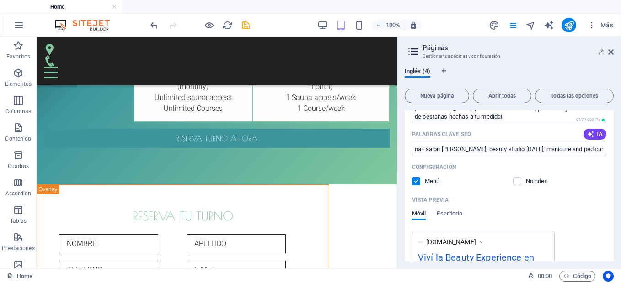
scroll to position [157, 0]
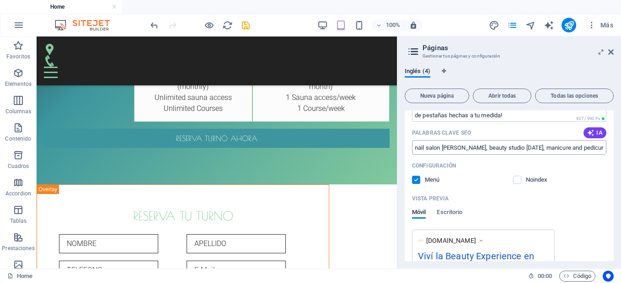
type input "Viví la Beauty Experience en [GEOGRAPHIC_DATA]"
click at [477, 146] on input "nail salon [PERSON_NAME], beauty studio [DATE], manicure and pedicure services,…" at bounding box center [509, 147] width 194 height 15
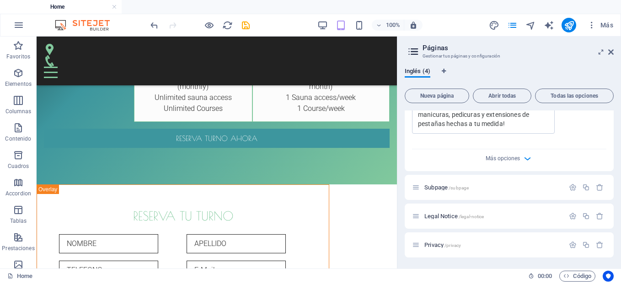
scroll to position [0, 0]
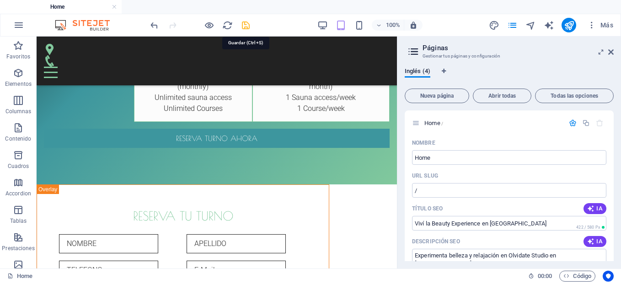
type input "nails salon [PERSON_NAME], beauty studio [DATE], manicure, pedicure services, e…"
click at [249, 27] on icon "save" at bounding box center [245, 25] width 11 height 11
checkbox input "false"
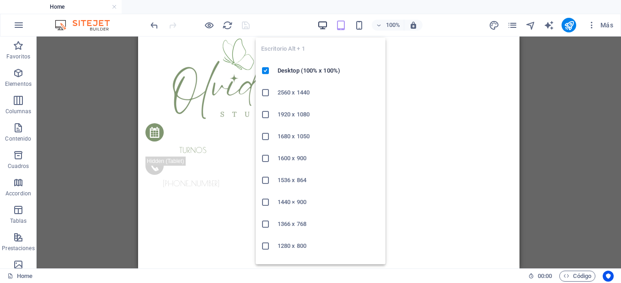
click at [323, 27] on icon "button" at bounding box center [322, 25] width 11 height 11
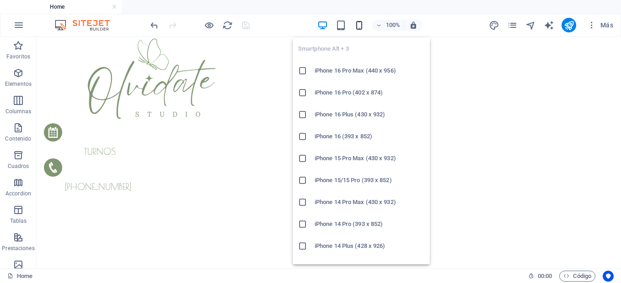
click at [358, 24] on icon "button" at bounding box center [359, 25] width 11 height 11
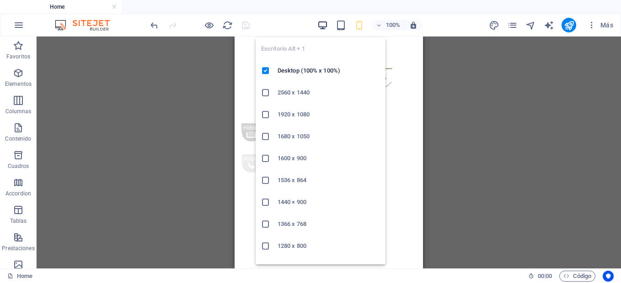
click at [321, 24] on icon "button" at bounding box center [322, 25] width 11 height 11
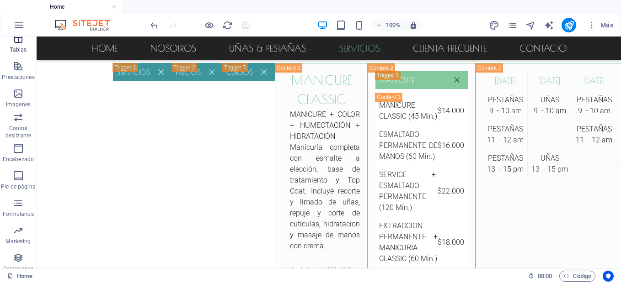
scroll to position [179, 0]
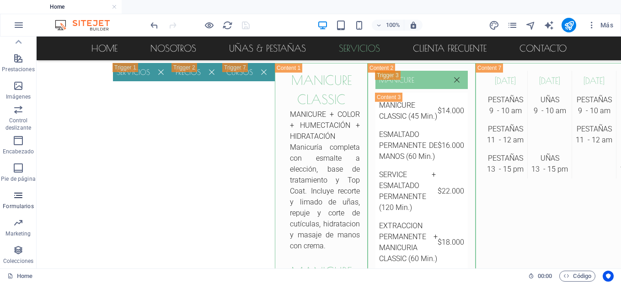
click at [21, 191] on icon "button" at bounding box center [18, 195] width 11 height 11
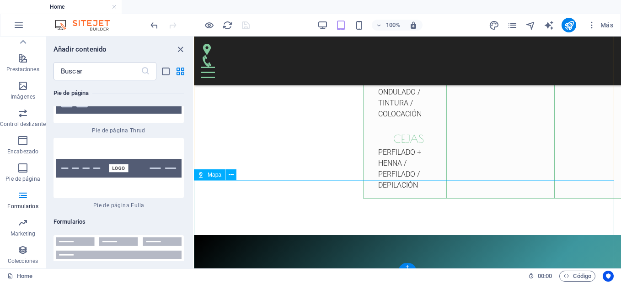
scroll to position [5216, 0]
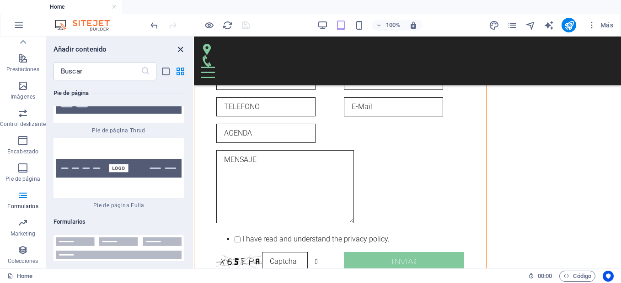
click at [181, 48] on icon "close panel" at bounding box center [180, 49] width 11 height 11
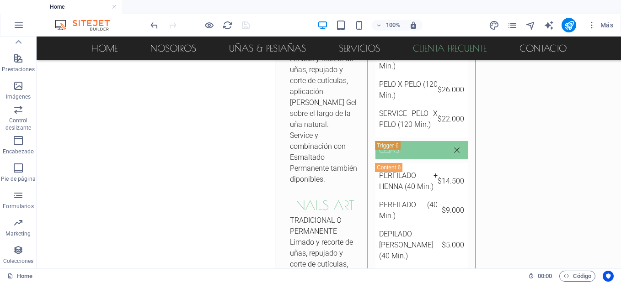
scroll to position [3704, 0]
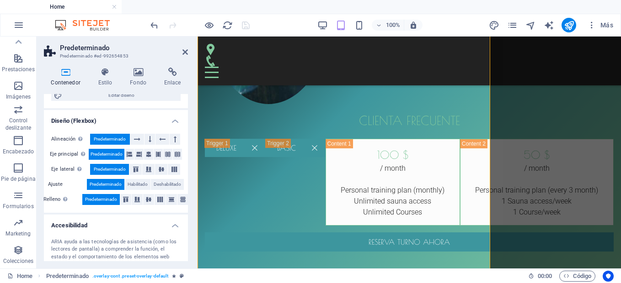
scroll to position [0, 0]
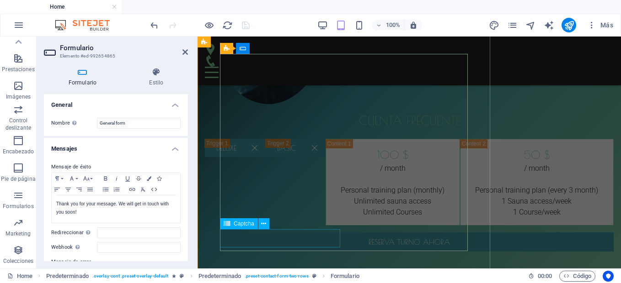
scroll to position [4956, 0]
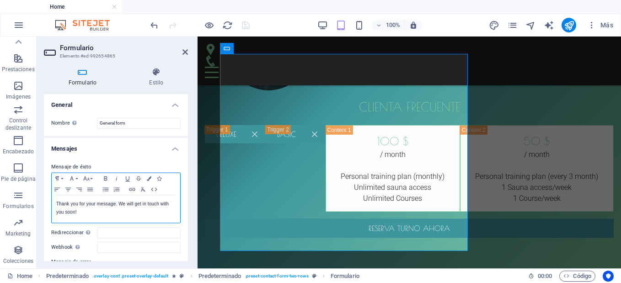
click at [80, 213] on p "Thank you for your message. We will get in touch with you soon!" at bounding box center [115, 208] width 119 height 16
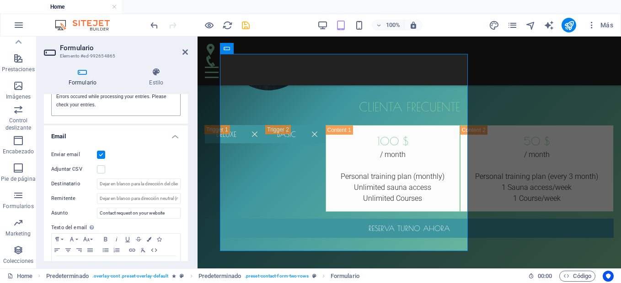
scroll to position [205, 0]
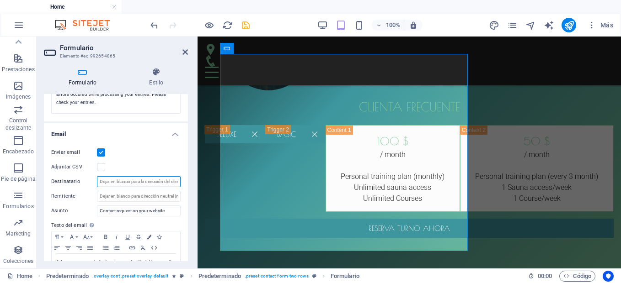
click at [137, 181] on input "Destinatario" at bounding box center [139, 181] width 84 height 11
type input "[EMAIL_ADDRESS][DOMAIN_NAME]"
click at [140, 197] on input "Remitente" at bounding box center [139, 196] width 84 height 11
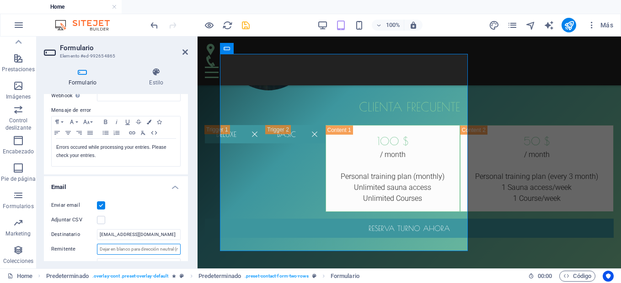
scroll to position [0, 0]
